Goal: Task Accomplishment & Management: Manage account settings

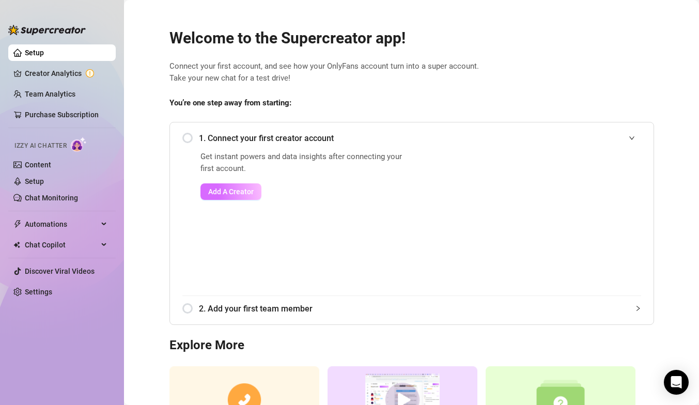
click at [227, 192] on span "Add A Creator" at bounding box center [230, 192] width 45 height 8
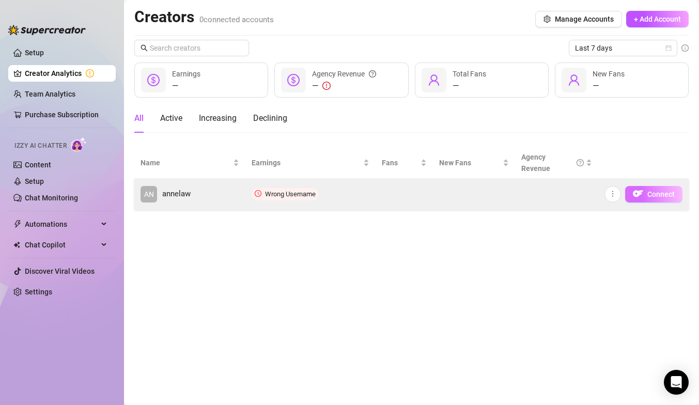
click at [629, 194] on button "Connect" at bounding box center [653, 194] width 57 height 17
click at [637, 195] on img "button" at bounding box center [638, 194] width 10 height 10
click at [615, 195] on icon "more" at bounding box center [612, 193] width 7 height 7
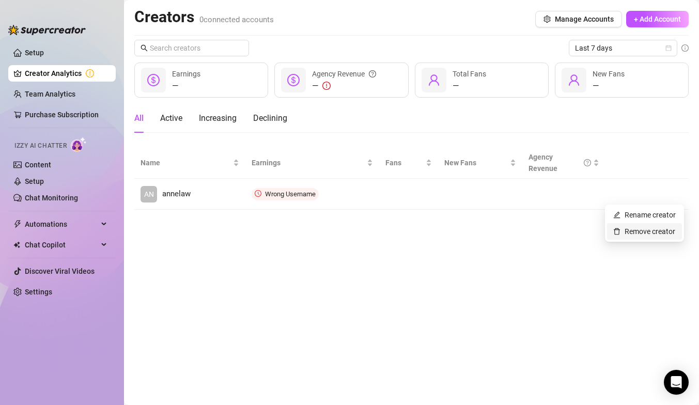
click at [627, 235] on link "Remove creator" at bounding box center [645, 231] width 62 height 8
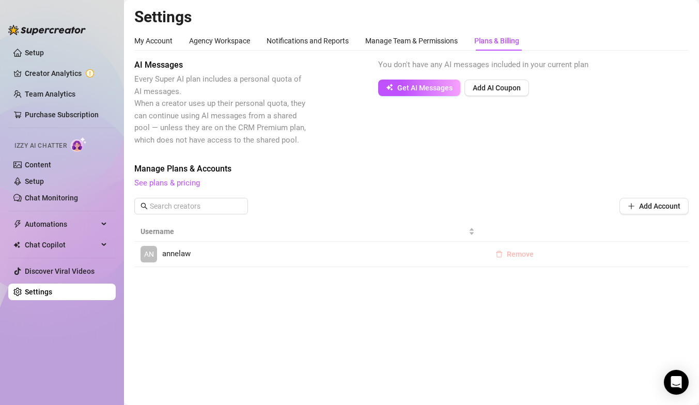
click at [513, 252] on span "Remove" at bounding box center [520, 254] width 27 height 8
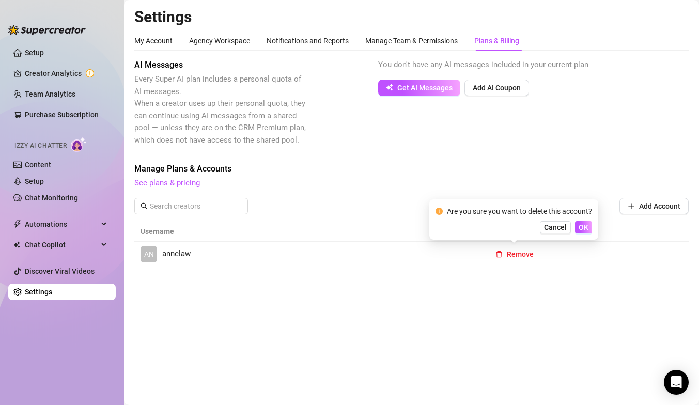
click at [594, 221] on div "Are you sure you want to delete this account? Cancel OK" at bounding box center [514, 220] width 169 height 40
click at [585, 225] on span "OK" at bounding box center [584, 227] width 10 height 8
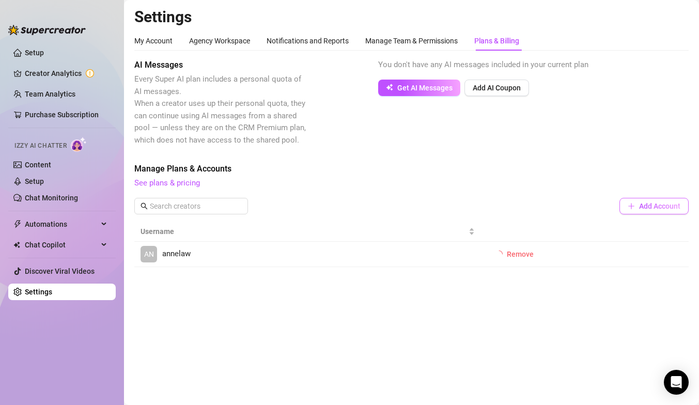
click at [642, 205] on span "Add Account" at bounding box center [659, 206] width 41 height 8
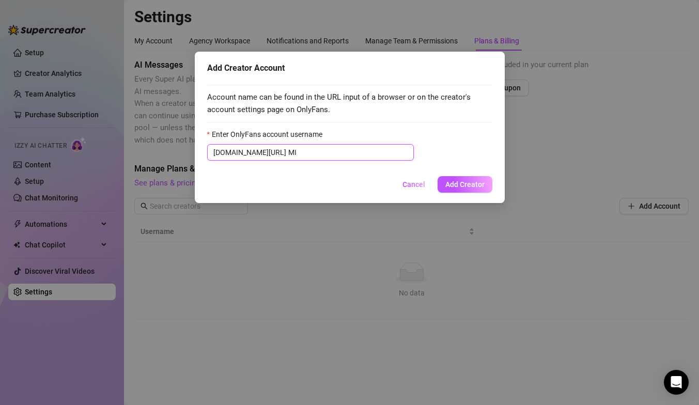
type input "M"
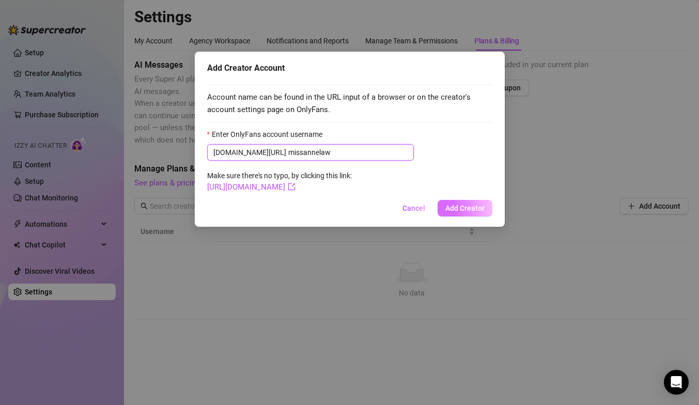
type input "missannelaw"
click at [481, 202] on button "Add Creator" at bounding box center [465, 208] width 55 height 17
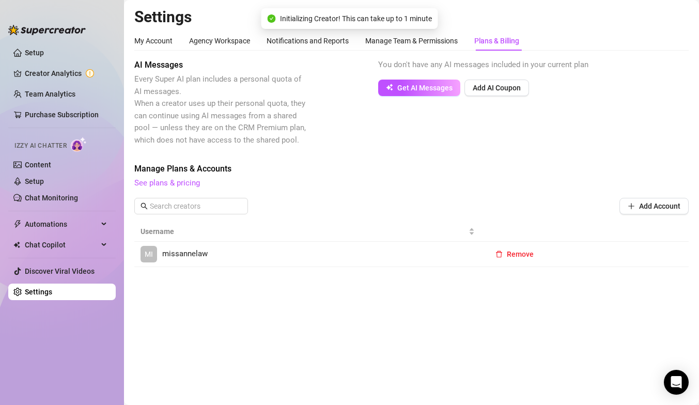
click at [298, 250] on link "MI missannelaw" at bounding box center [308, 254] width 334 height 17
click at [181, 249] on div "[PERSON_NAME]" at bounding box center [308, 255] width 334 height 16
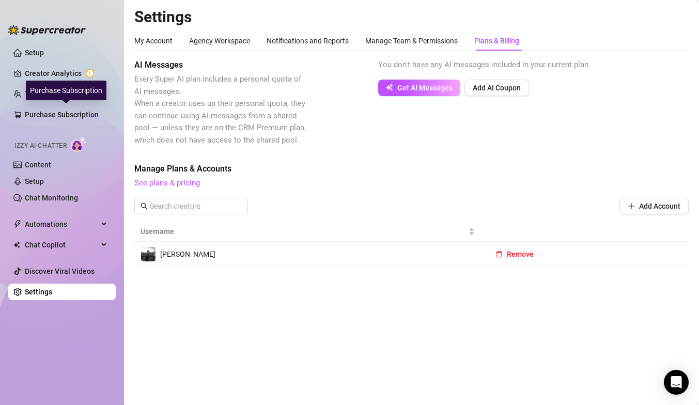
click at [27, 90] on div "Purchase Subscription" at bounding box center [66, 91] width 81 height 20
click at [25, 95] on link "Team Analytics" at bounding box center [50, 94] width 51 height 8
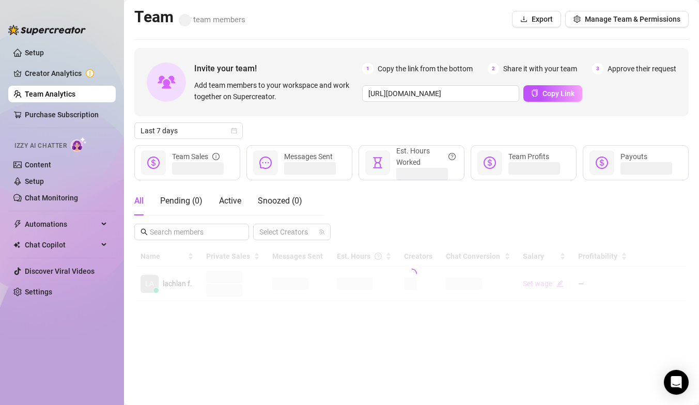
click at [33, 91] on link "Team Analytics" at bounding box center [50, 94] width 51 height 8
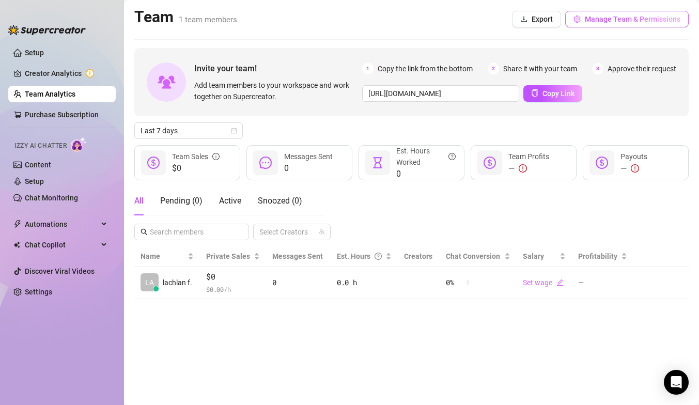
click at [601, 13] on button "Manage Team & Permissions" at bounding box center [627, 19] width 124 height 17
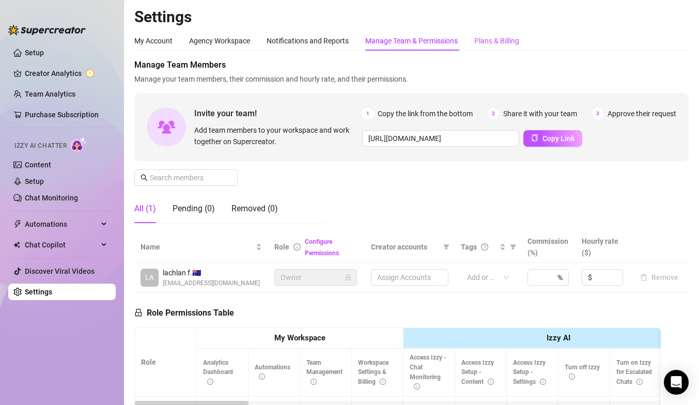
click at [491, 45] on div "Plans & Billing" at bounding box center [496, 40] width 45 height 11
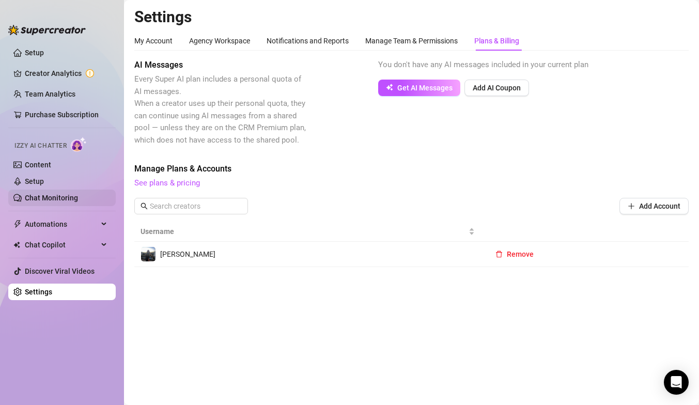
click at [64, 202] on link "Chat Monitoring" at bounding box center [51, 198] width 53 height 8
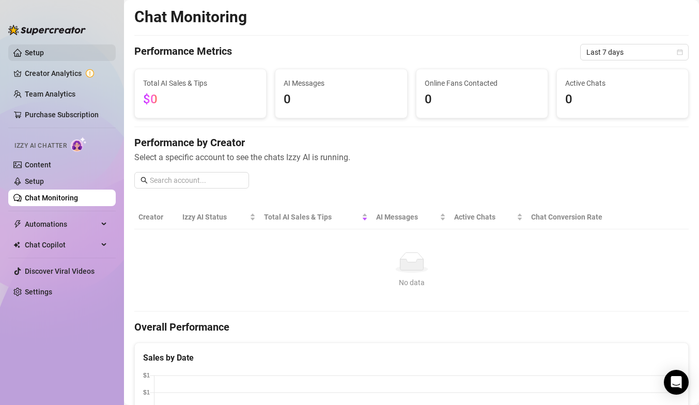
click at [27, 55] on link "Setup" at bounding box center [34, 53] width 19 height 8
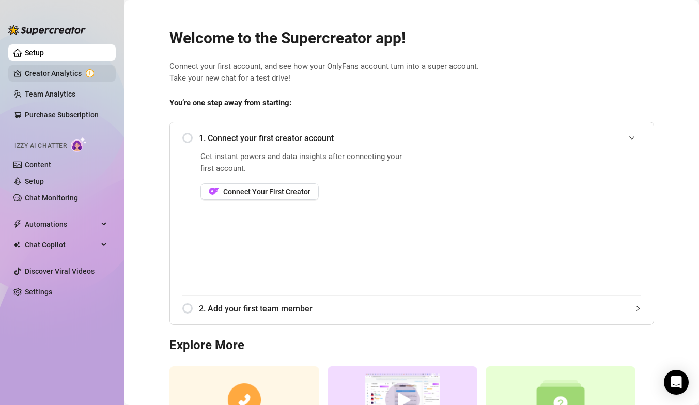
click at [47, 74] on link "Creator Analytics" at bounding box center [66, 73] width 83 height 17
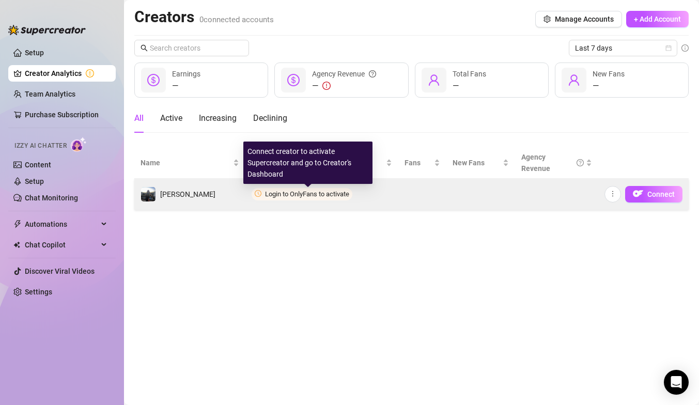
click at [317, 195] on span "Login to OnlyFans to activate" at bounding box center [307, 194] width 84 height 8
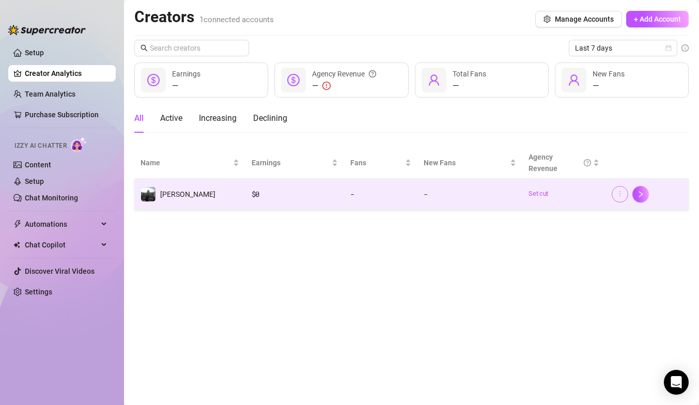
click at [613, 195] on button "button" at bounding box center [620, 194] width 17 height 17
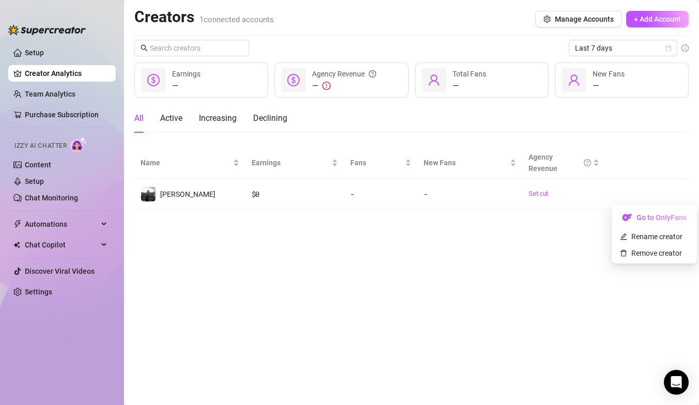
click at [565, 240] on main "Creators 1 connected accounts Manage Accounts + Add Account Last 7 days — Earni…" at bounding box center [411, 202] width 575 height 405
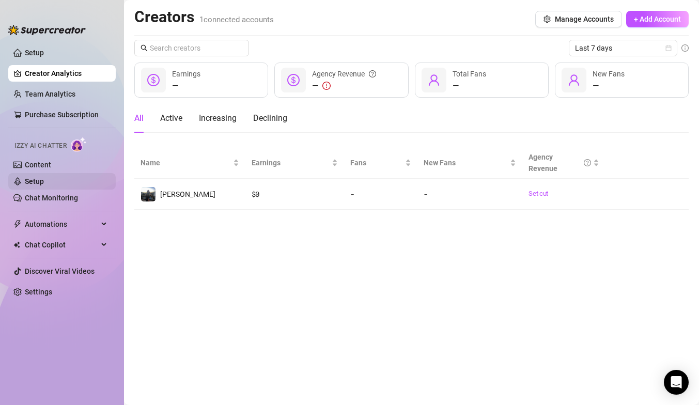
click at [44, 180] on link "Setup" at bounding box center [34, 181] width 19 height 8
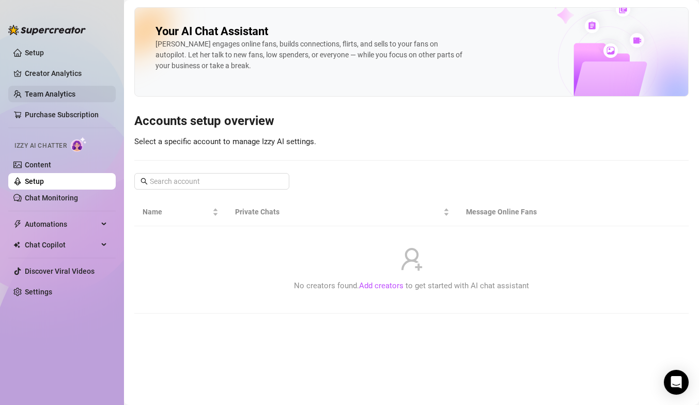
click at [25, 96] on link "Team Analytics" at bounding box center [50, 94] width 51 height 8
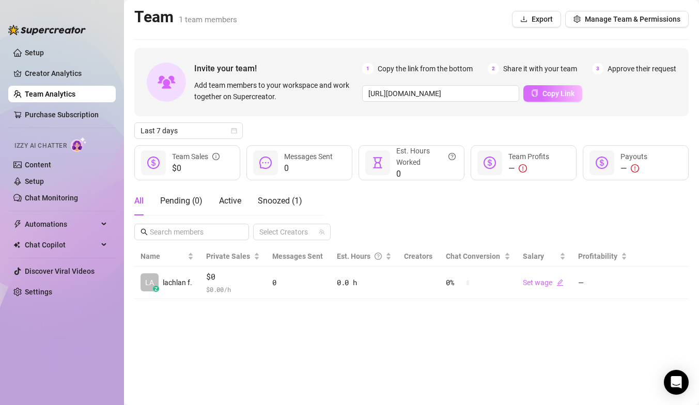
click at [561, 91] on span "Copy Link" at bounding box center [559, 93] width 32 height 8
